Goal: Information Seeking & Learning: Check status

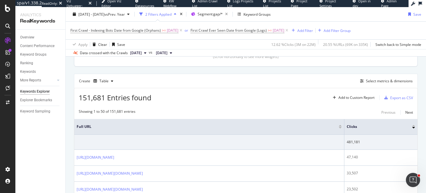
scroll to position [146, 0]
click at [172, 51] on icon at bounding box center [171, 53] width 2 height 4
click at [141, 51] on span "2025 Aug. 20th" at bounding box center [136, 52] width 12 height 5
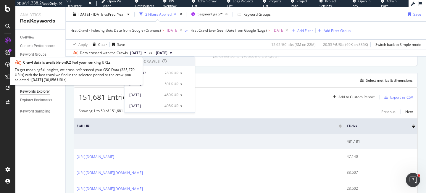
click at [77, 53] on icon at bounding box center [75, 53] width 4 height 4
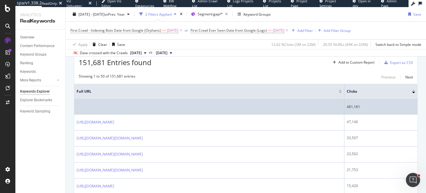
scroll to position [169, 0]
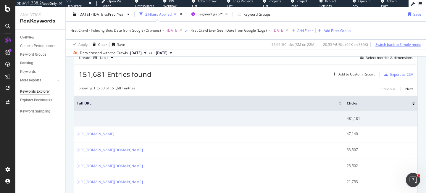
click at [390, 44] on div "Switch back to Simple mode" at bounding box center [398, 44] width 46 height 5
click at [391, 44] on div "Switch to Advanced Mode" at bounding box center [400, 44] width 42 height 5
click at [391, 44] on div "Switch back to Simple mode" at bounding box center [398, 44] width 46 height 5
click at [391, 44] on div "Switch to Advanced Mode" at bounding box center [400, 44] width 42 height 5
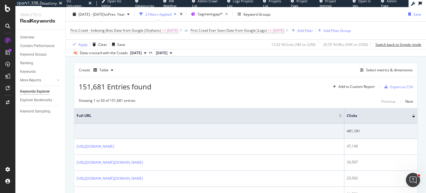
scroll to position [152, 0]
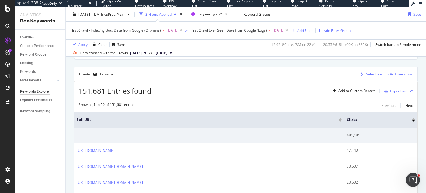
click at [404, 71] on button "Select metrics & dimensions" at bounding box center [385, 74] width 55 height 7
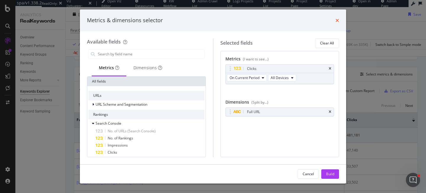
click at [337, 18] on icon "times" at bounding box center [337, 20] width 4 height 5
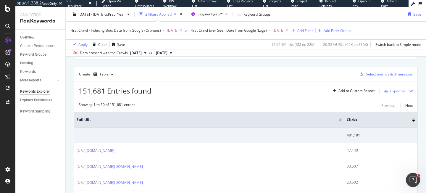
click at [388, 76] on div "Select metrics & dimensions" at bounding box center [389, 74] width 47 height 5
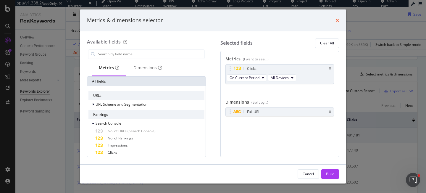
click at [338, 19] on icon "times" at bounding box center [337, 20] width 4 height 5
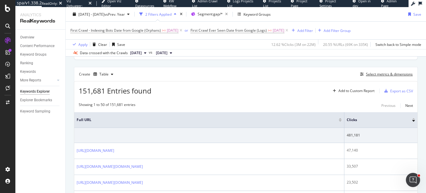
scroll to position [0, 0]
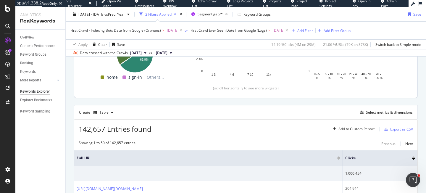
scroll to position [119, 0]
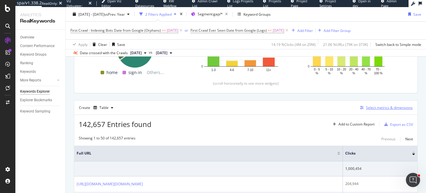
click at [400, 106] on div "Select metrics & dimensions" at bounding box center [389, 107] width 47 height 5
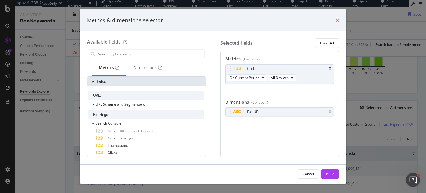
click at [337, 20] on icon "times" at bounding box center [337, 20] width 4 height 5
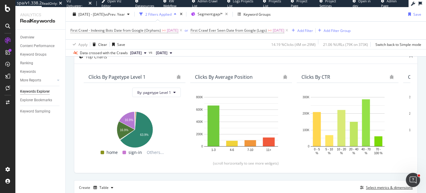
scroll to position [146, 0]
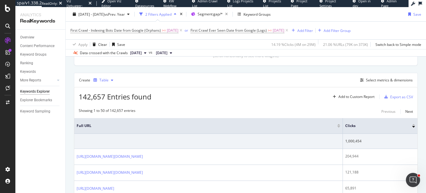
click at [111, 82] on icon "button" at bounding box center [112, 80] width 2 height 4
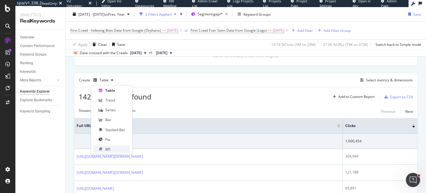
click at [107, 150] on div "KPI" at bounding box center [107, 148] width 5 height 5
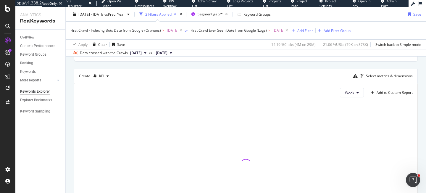
scroll to position [163, 0]
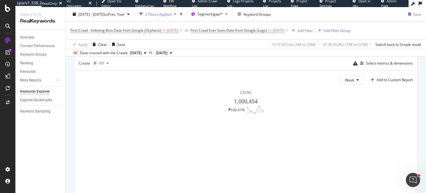
click at [109, 63] on div "button" at bounding box center [107, 64] width 7 height 4
click at [120, 72] on div "Table" at bounding box center [111, 73] width 36 height 7
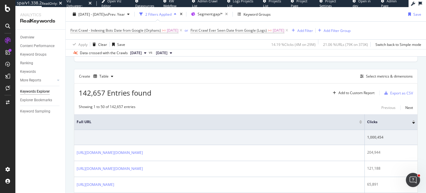
scroll to position [163, 0]
